Goal: Task Accomplishment & Management: Use online tool/utility

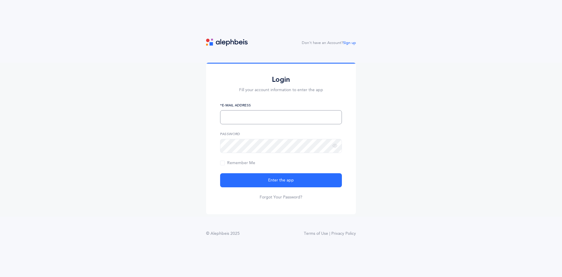
click at [277, 118] on input "text" at bounding box center [281, 117] width 122 height 14
type input "[EMAIL_ADDRESS][DOMAIN_NAME]"
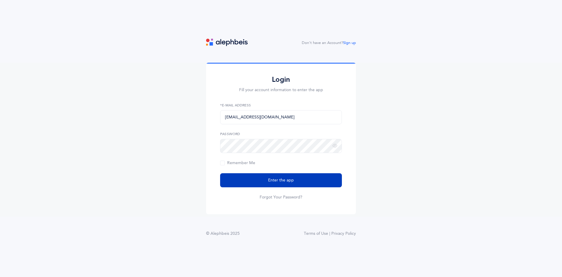
click at [292, 183] on span "Enter the app" at bounding box center [281, 180] width 26 height 6
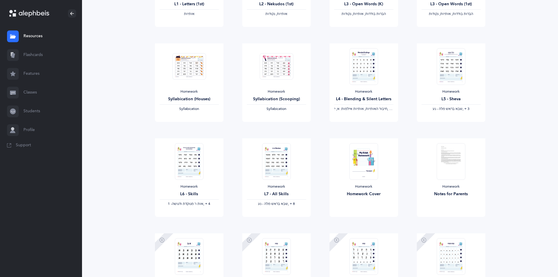
scroll to position [234, 0]
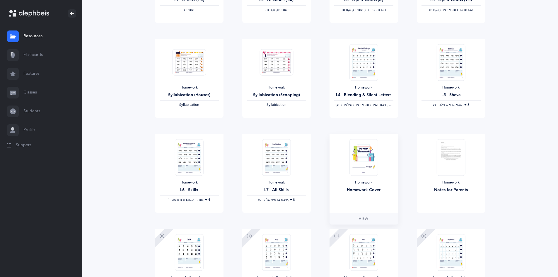
click at [359, 163] on img at bounding box center [363, 157] width 29 height 37
click at [361, 217] on span "View" at bounding box center [363, 218] width 9 height 5
